Goal: Transaction & Acquisition: Obtain resource

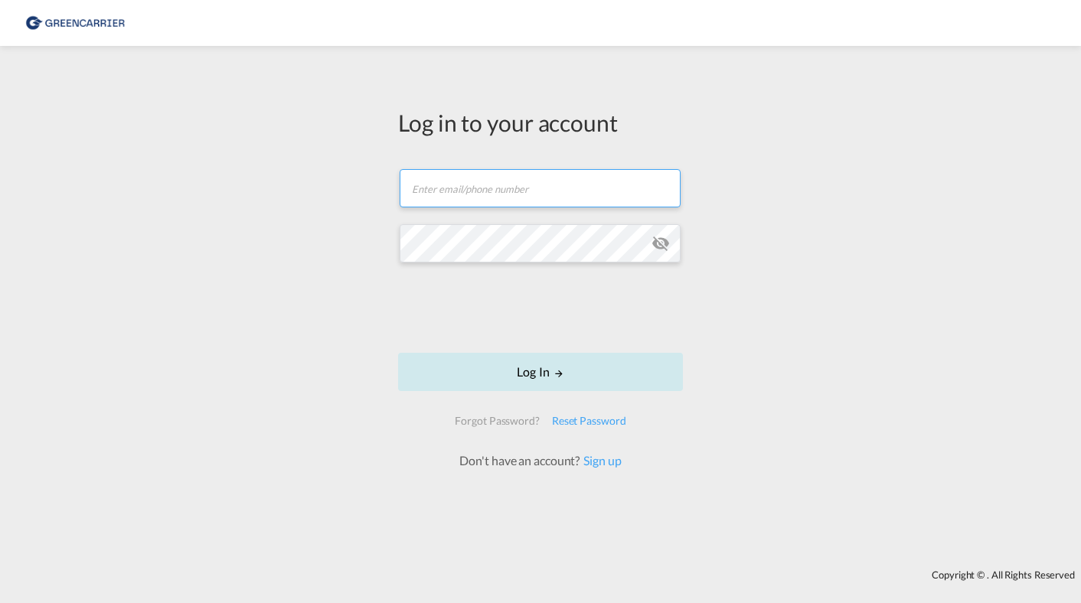
type input "[EMAIL_ADDRESS][DOMAIN_NAME]"
click at [542, 373] on button "Log In" at bounding box center [540, 372] width 285 height 38
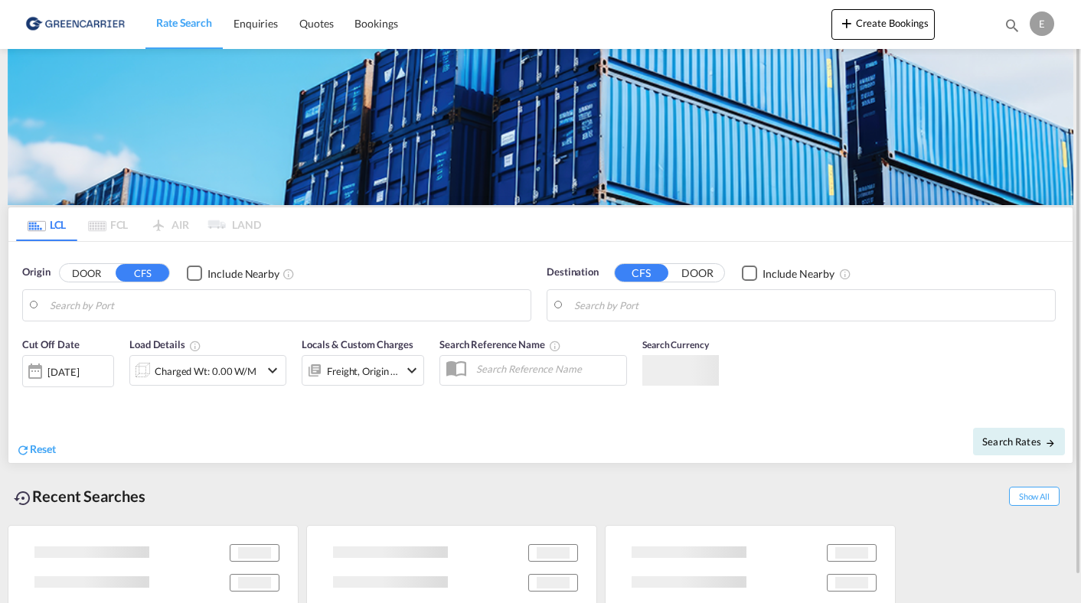
type input "DK-4160, Gelsted"
type input "[GEOGRAPHIC_DATA], SGSIN"
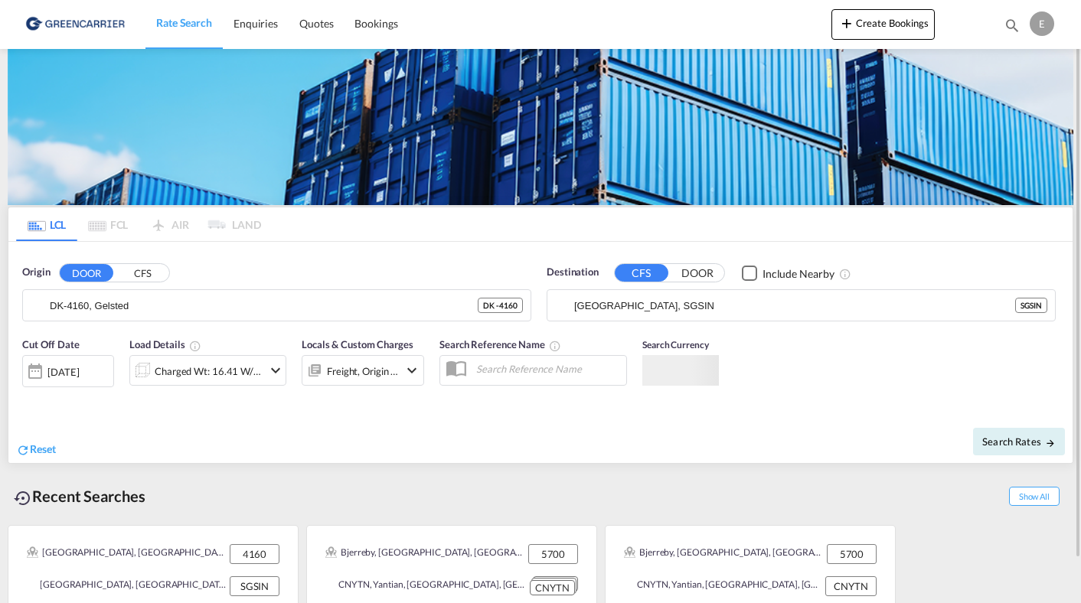
click at [91, 269] on button "DOOR" at bounding box center [87, 273] width 54 height 18
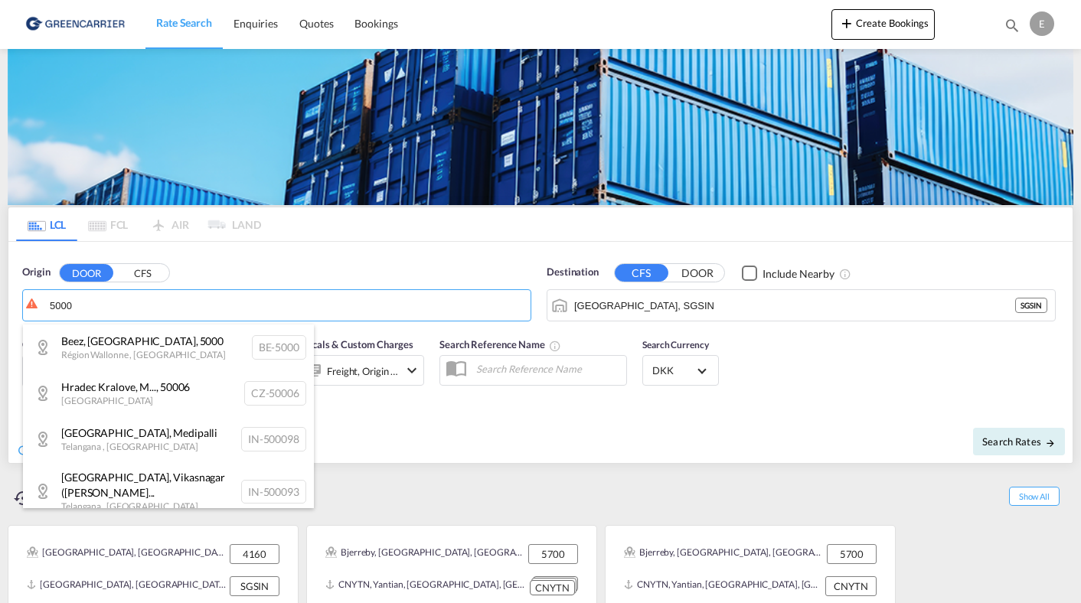
type input "5000"
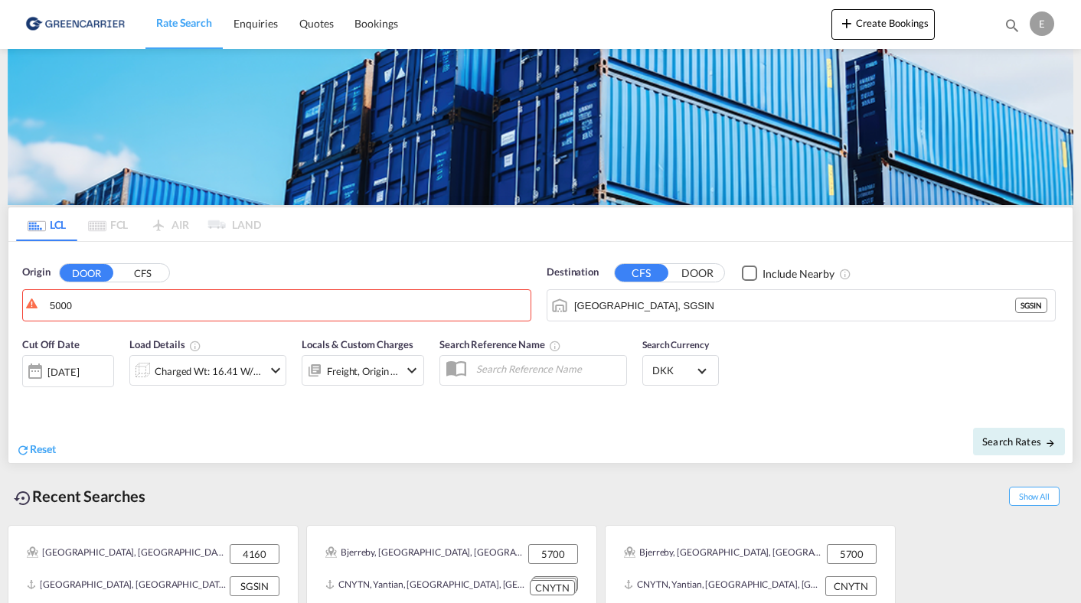
drag, startPoint x: 93, startPoint y: 307, endPoint x: -25, endPoint y: 308, distance: 118.6
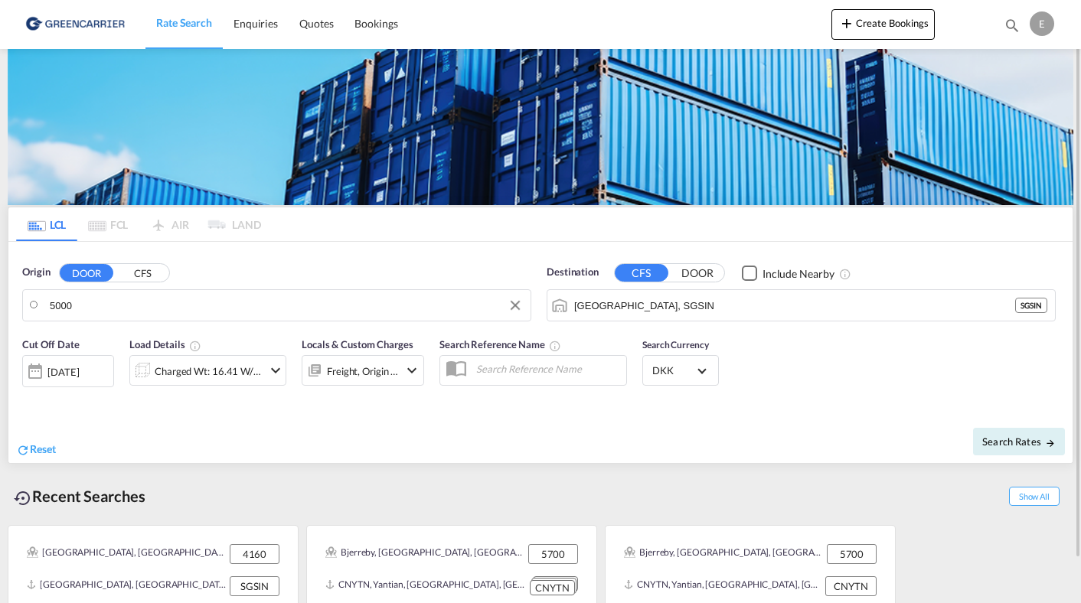
click at [64, 312] on body "Rate Search Enquiries Quotes Bookings Rate Search Enquiries" at bounding box center [540, 301] width 1081 height 603
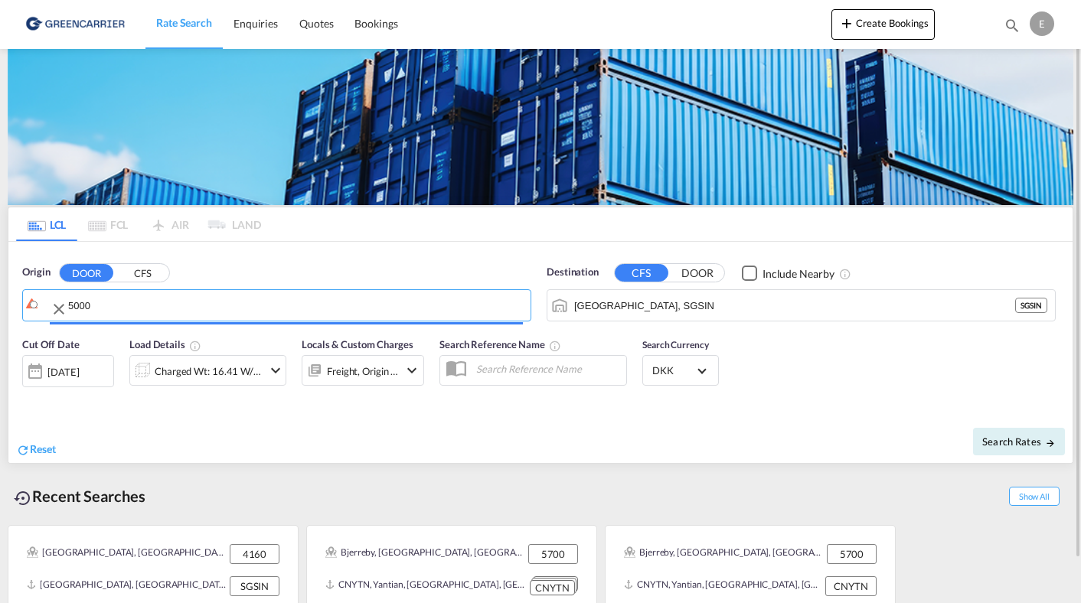
click at [64, 312] on md-autocomplete-wrap "5000" at bounding box center [286, 309] width 473 height 31
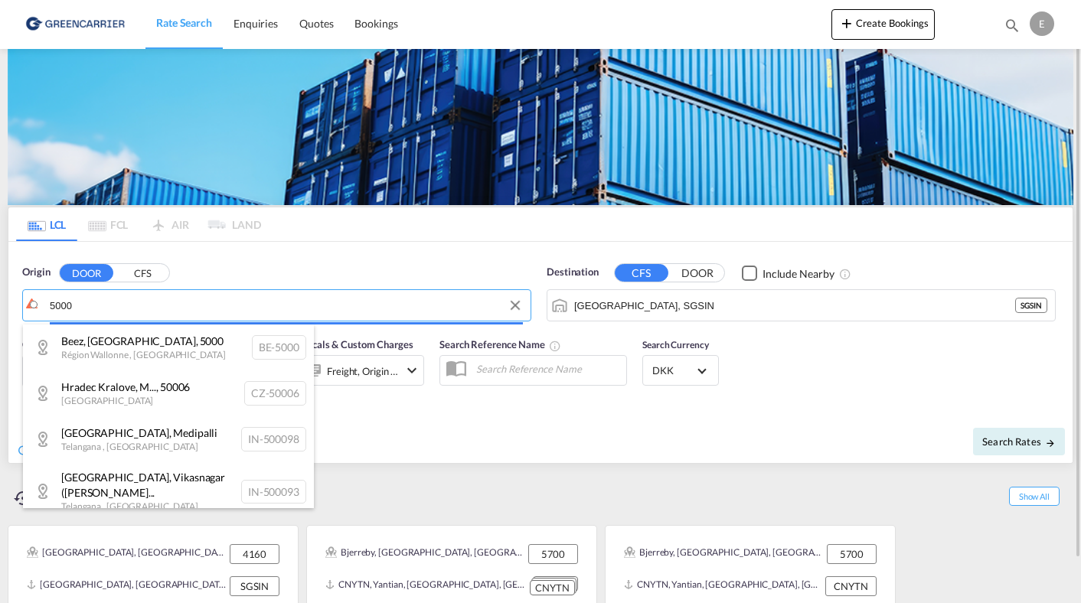
click at [64, 312] on body "Rate Search Enquiries Quotes Bookings Rate Search Enquiries" at bounding box center [540, 301] width 1081 height 603
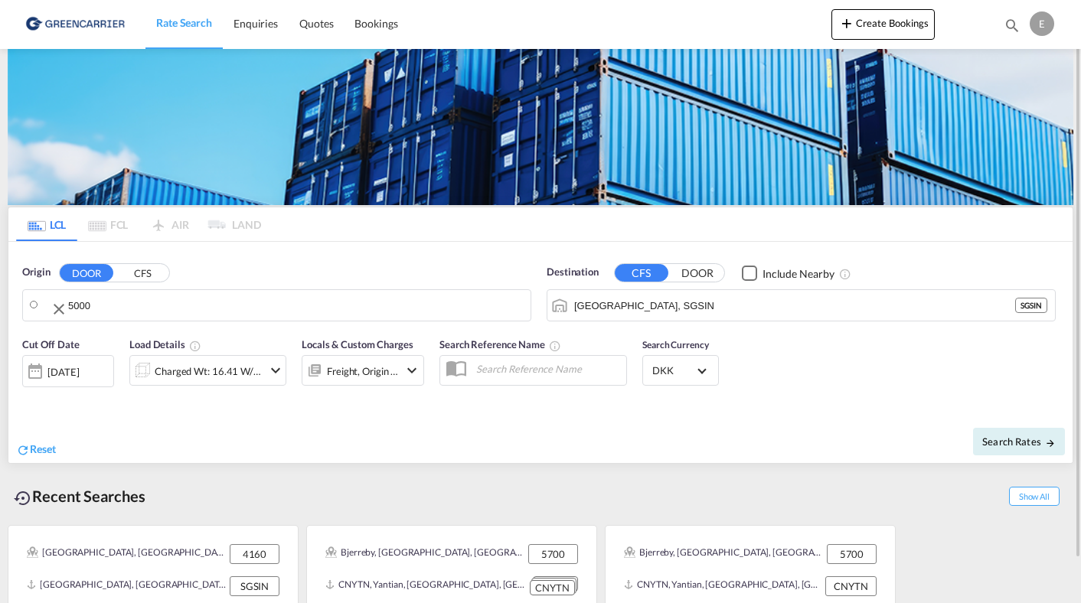
click at [64, 312] on md-icon "Clear Input" at bounding box center [59, 309] width 18 height 18
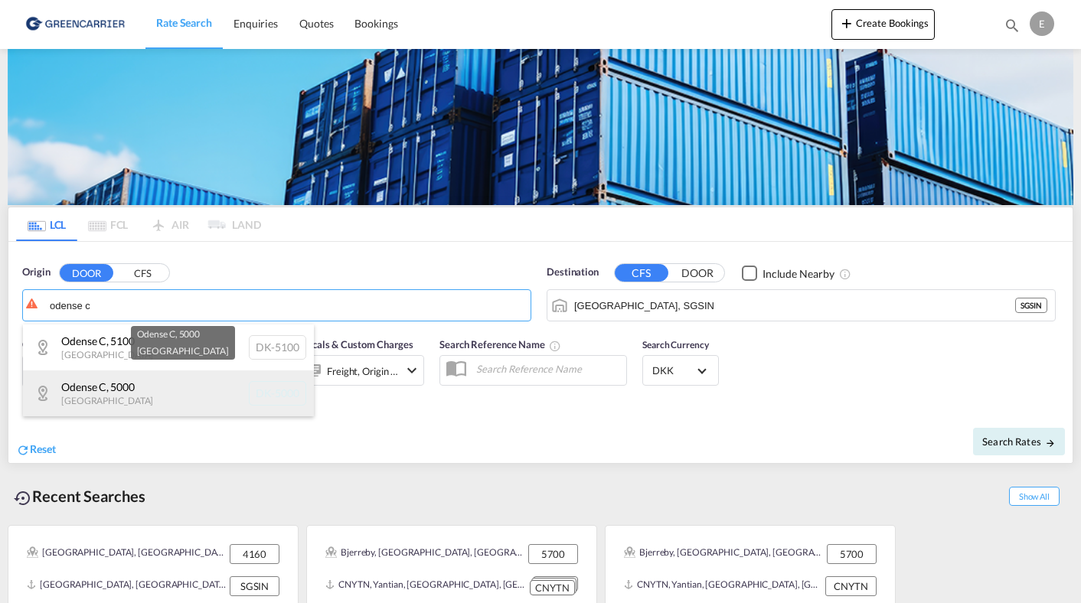
click at [100, 386] on div "Odense C , 5000 [GEOGRAPHIC_DATA] [GEOGRAPHIC_DATA]-5000" at bounding box center [168, 393] width 291 height 46
type input "DK-5000, Odense C"
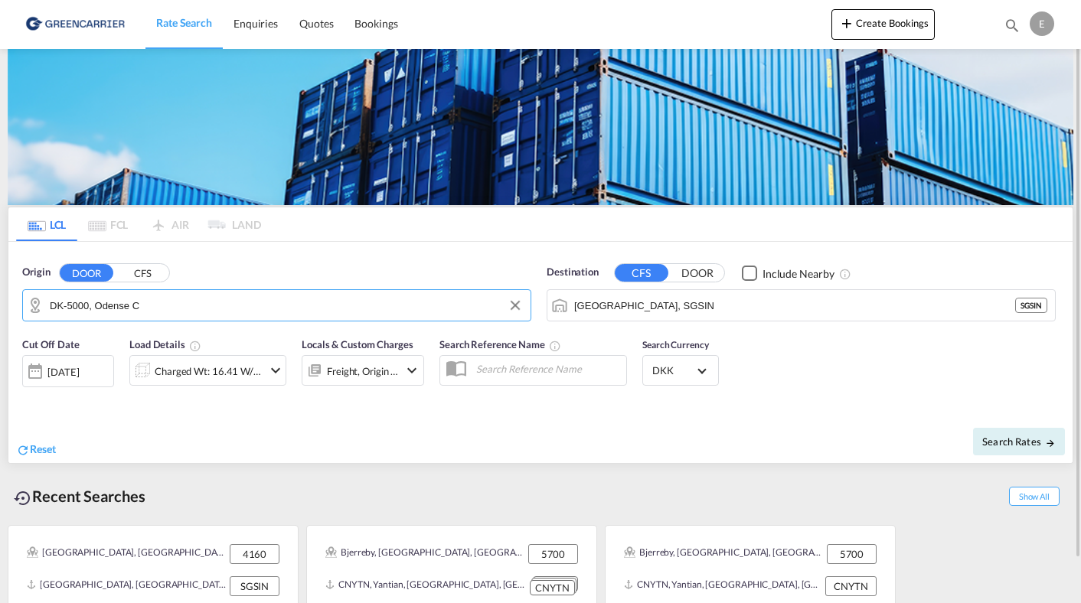
click at [692, 274] on button "DOOR" at bounding box center [697, 274] width 54 height 18
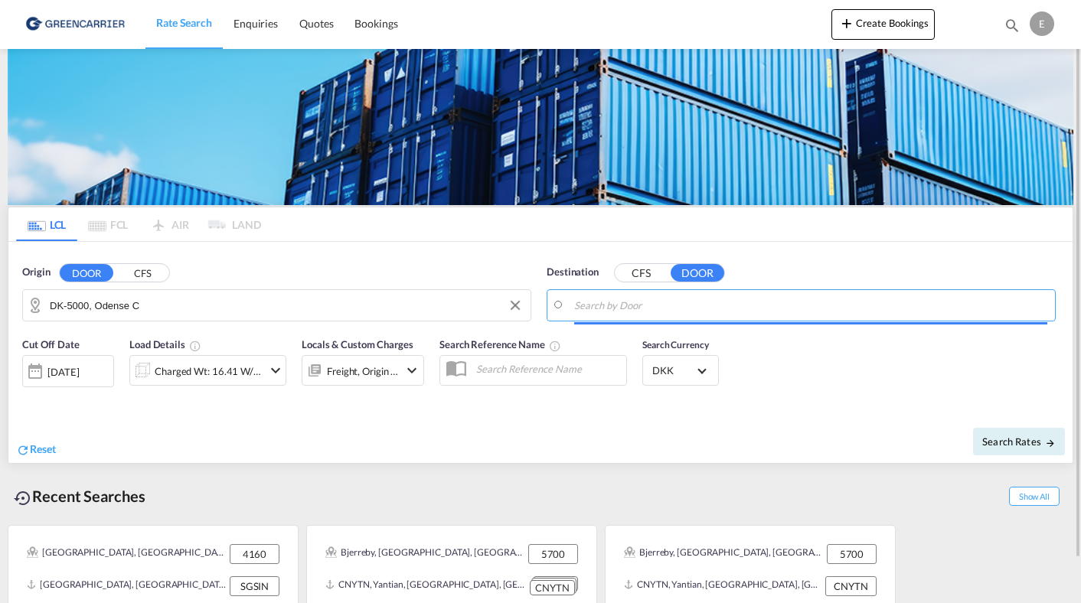
click at [610, 302] on input "Search by Door" at bounding box center [810, 305] width 473 height 23
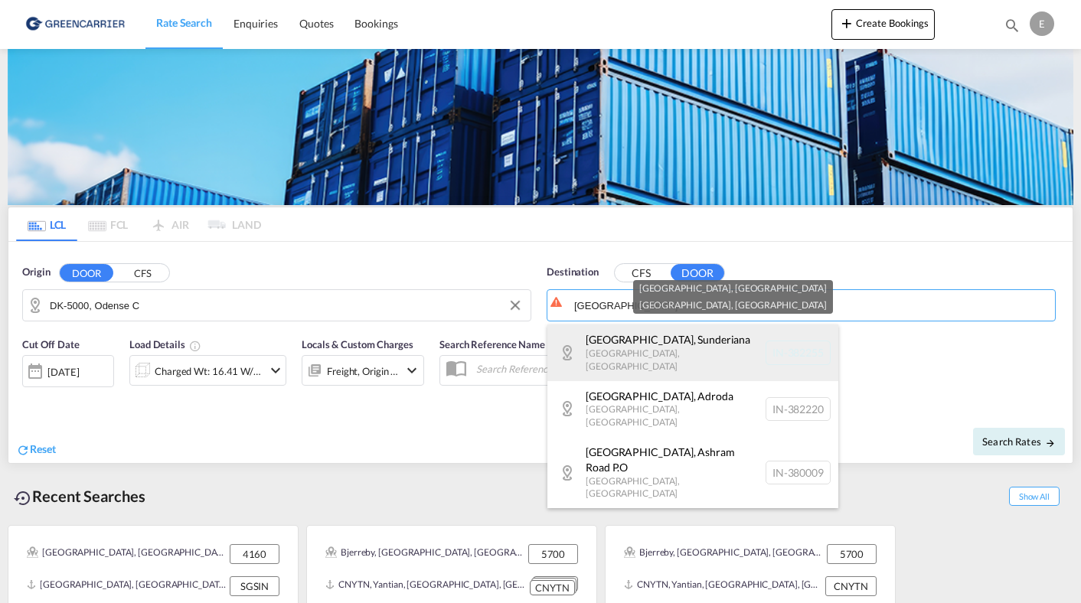
click at [659, 342] on div "[GEOGRAPHIC_DATA] , [GEOGRAPHIC_DATA] [GEOGRAPHIC_DATA] , [GEOGRAPHIC_DATA] IN-…" at bounding box center [692, 353] width 291 height 56
type input "IN-382255, [GEOGRAPHIC_DATA], [GEOGRAPHIC_DATA]"
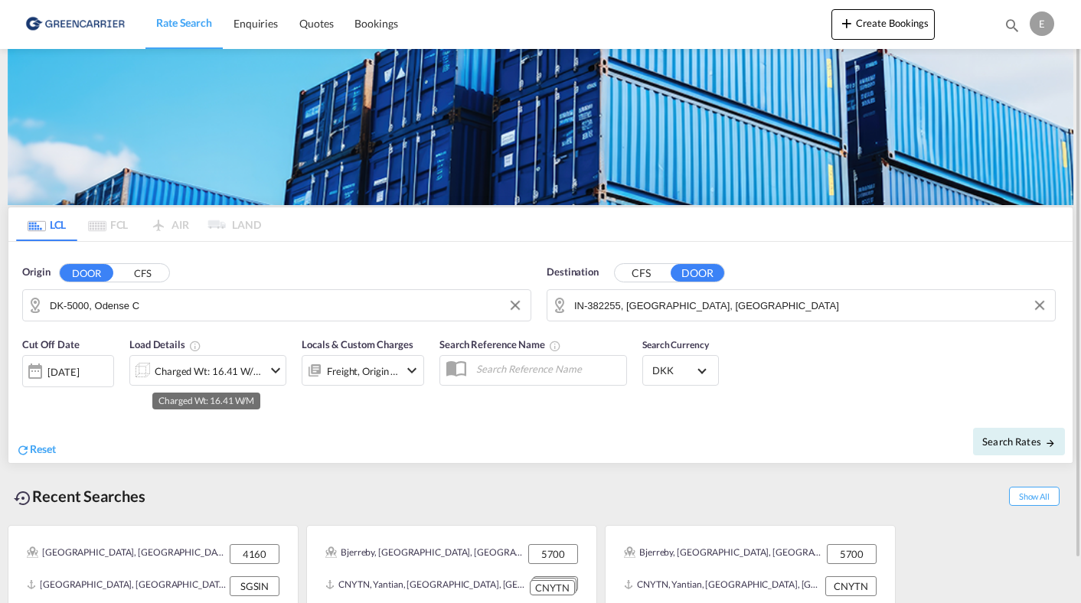
click at [203, 364] on div "Charged Wt: 16.41 W/M" at bounding box center [209, 370] width 108 height 21
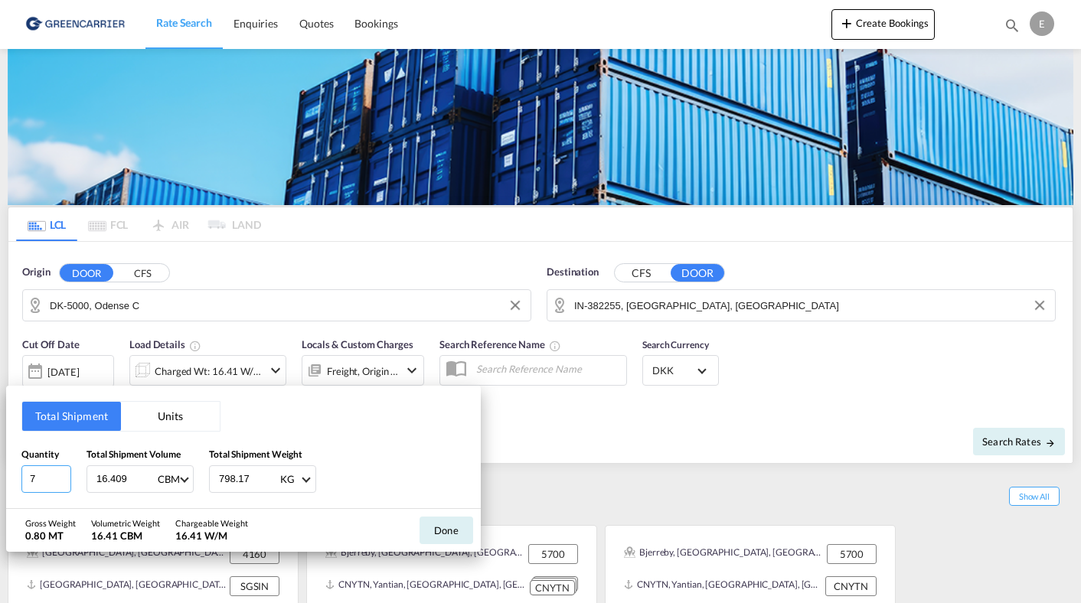
click at [50, 481] on input "7" at bounding box center [46, 479] width 50 height 28
drag, startPoint x: 43, startPoint y: 477, endPoint x: -5, endPoint y: 482, distance: 48.5
click at [0, 482] on html "Rate Search Enquiries Quotes Bookings Rate Search Enquiries" at bounding box center [540, 301] width 1081 height 603
type input "4"
type input "3.62"
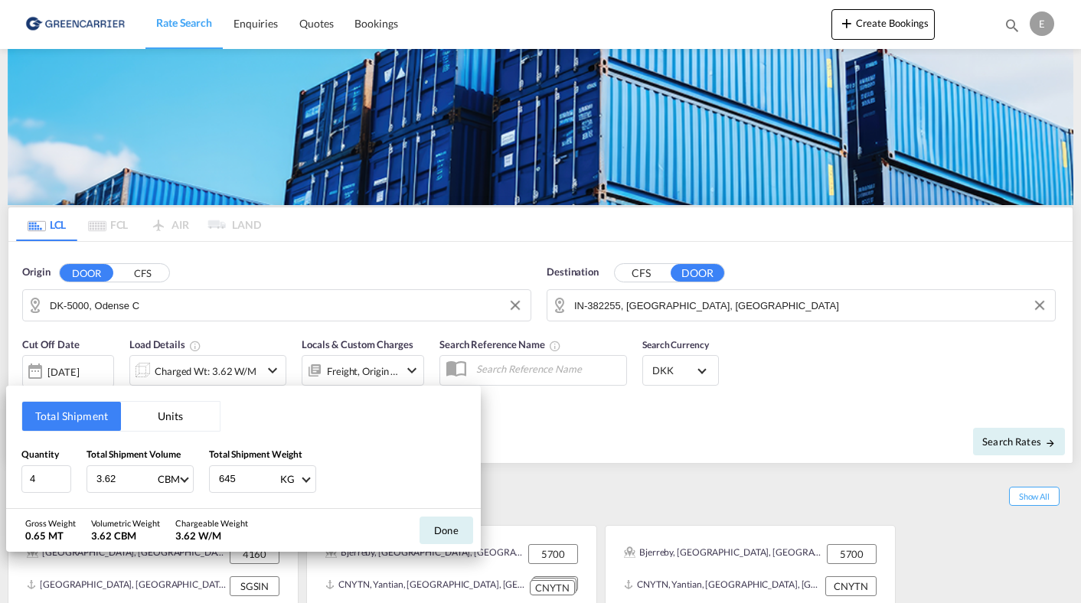
type input "645"
click at [439, 532] on button "Done" at bounding box center [446, 531] width 54 height 28
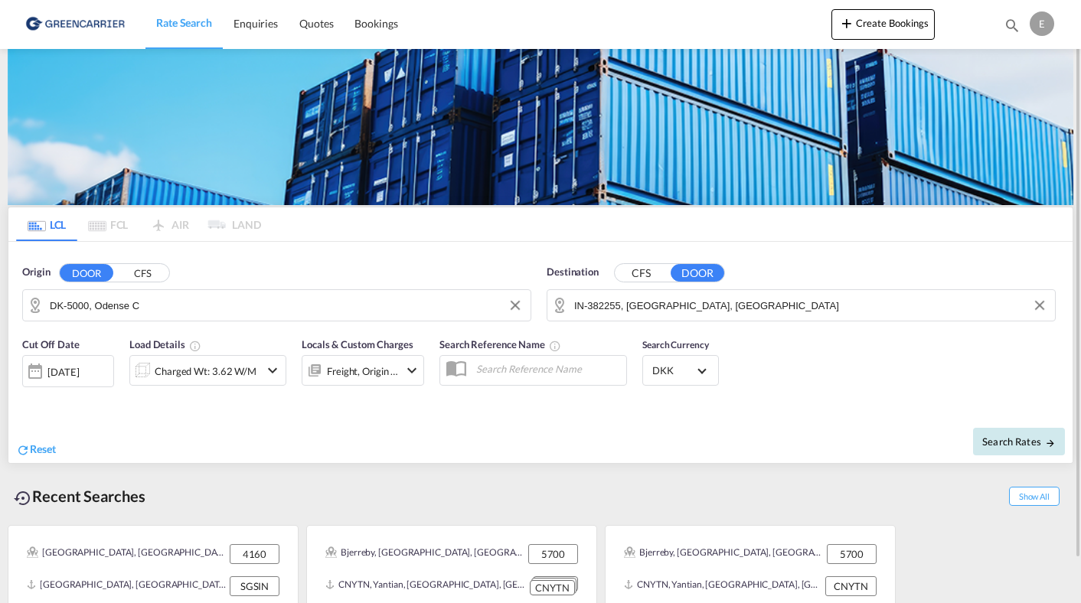
click at [1014, 442] on span "Search Rates" at bounding box center [1018, 441] width 73 height 12
type input "5000 to Sunderiana / [DATE]"
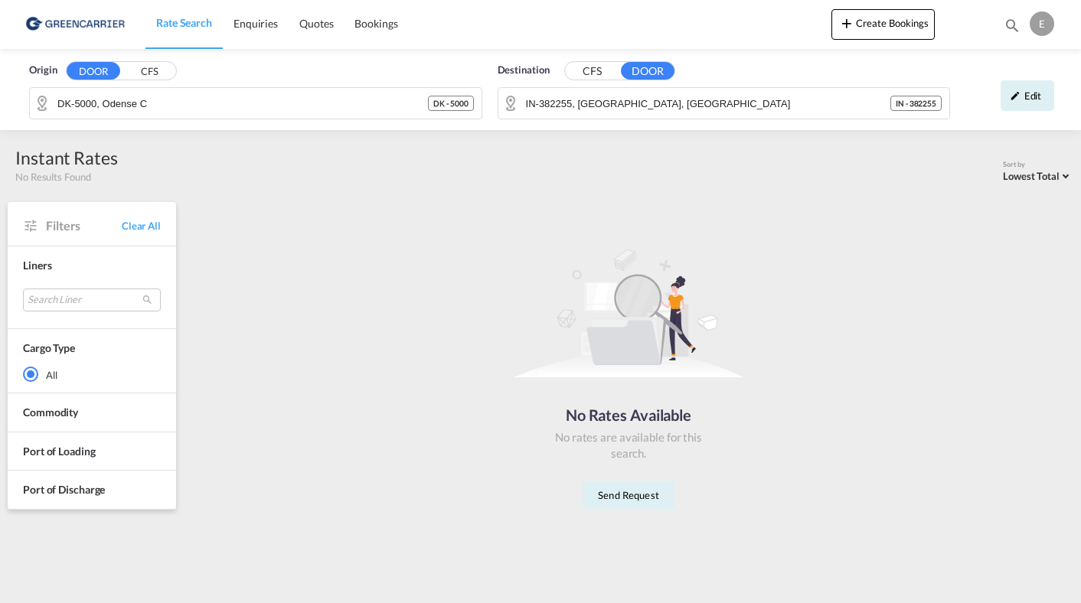
click at [605, 69] on button "CFS" at bounding box center [592, 72] width 54 height 18
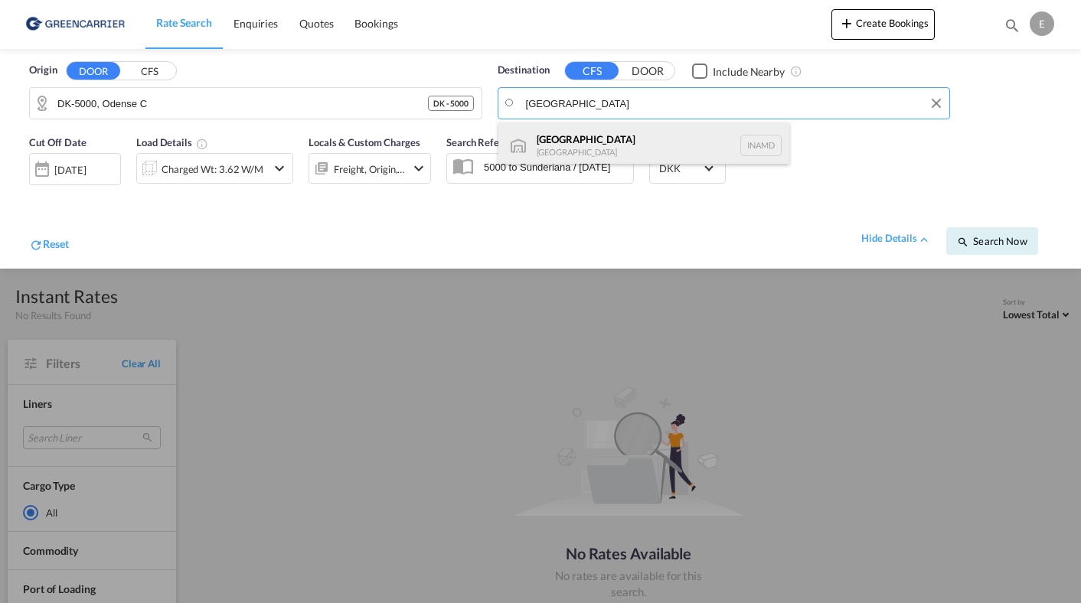
click at [568, 135] on div "[GEOGRAPHIC_DATA] [GEOGRAPHIC_DATA] INAMD" at bounding box center [643, 145] width 291 height 46
type input "[GEOGRAPHIC_DATA], INAMD"
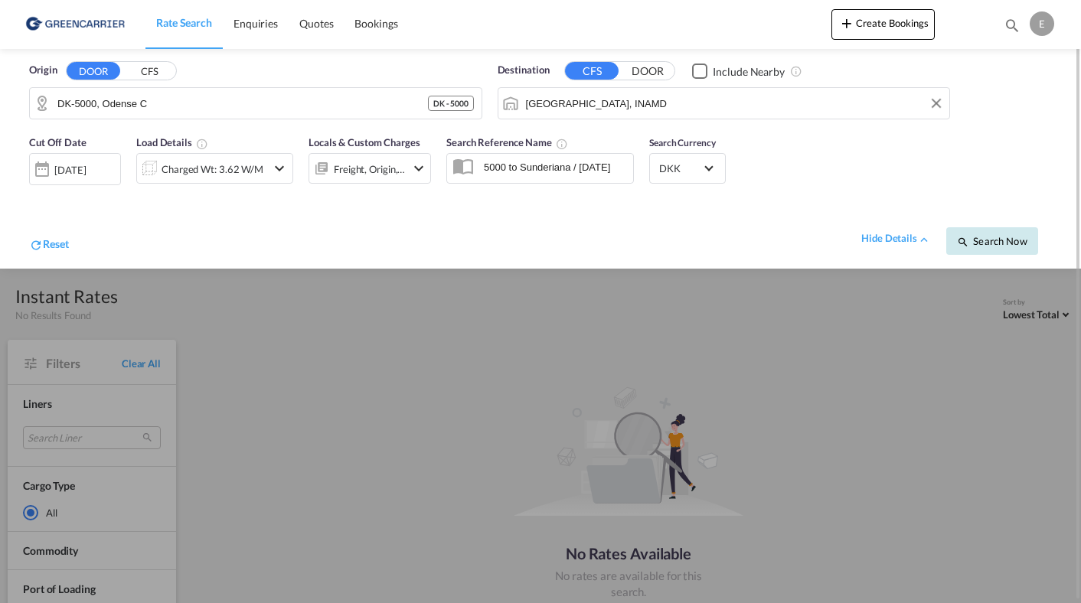
click at [981, 235] on span "Search Now" at bounding box center [992, 241] width 70 height 12
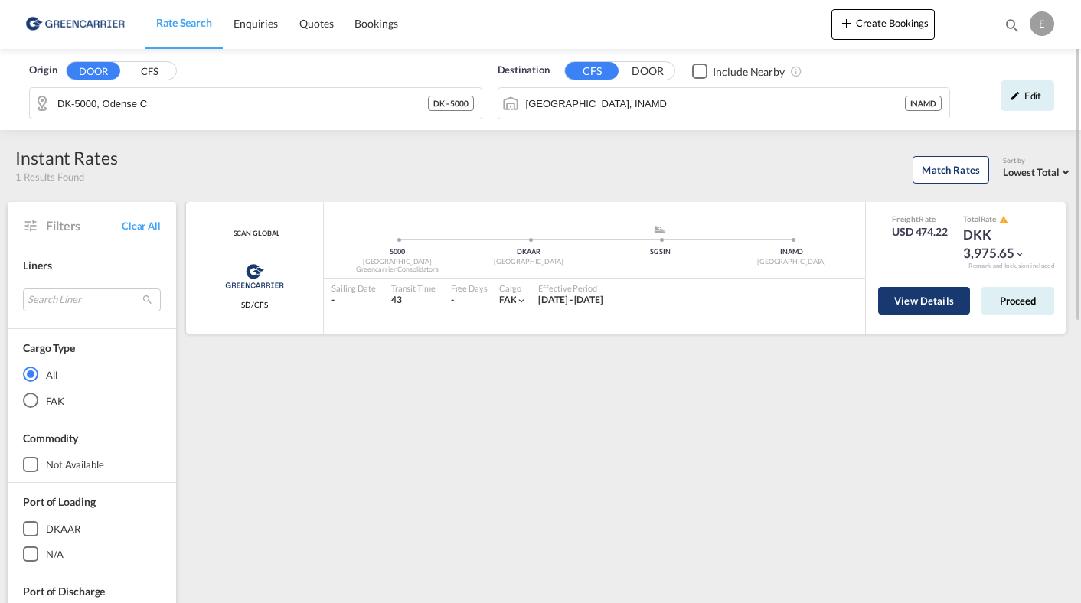
click at [910, 305] on button "View Details" at bounding box center [924, 301] width 92 height 28
